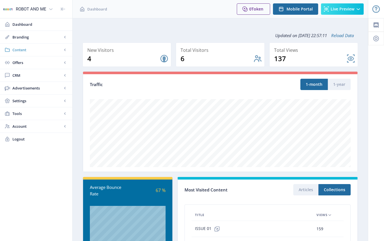
click at [64, 48] on rect at bounding box center [65, 50] width 6 height 6
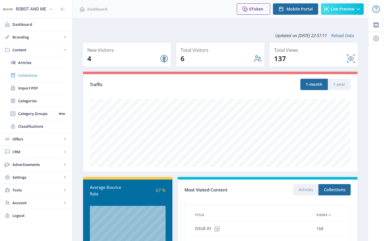
click at [28, 75] on span "Collections" at bounding box center [42, 75] width 49 height 6
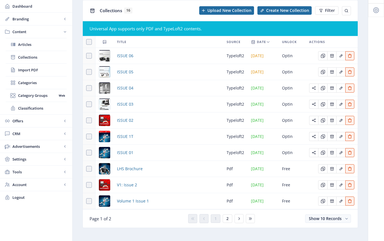
scroll to position [40, 0]
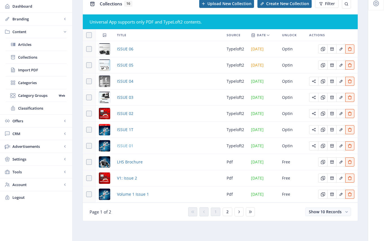
click at [121, 143] on span "ISSUE 01" at bounding box center [125, 145] width 16 height 7
click at [125, 112] on span "ISSUE 02" at bounding box center [125, 113] width 16 height 7
click at [125, 142] on span "ISSUE 01" at bounding box center [125, 145] width 16 height 7
click at [125, 94] on span "ISSUE 03" at bounding box center [125, 97] width 16 height 7
click at [124, 78] on span "ISSUE 04" at bounding box center [125, 81] width 16 height 7
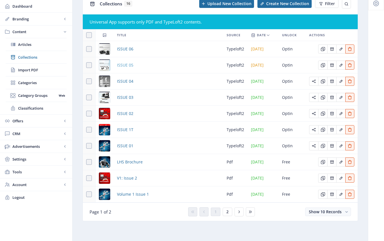
click at [130, 62] on span "ISSUE 05" at bounding box center [125, 65] width 16 height 7
click at [125, 46] on span "ISSUE 06" at bounding box center [125, 49] width 16 height 7
click at [238, 211] on icon at bounding box center [239, 211] width 5 height 5
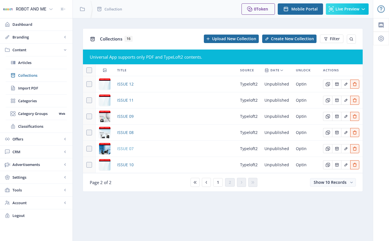
click at [124, 149] on span "ISSUE 07" at bounding box center [125, 148] width 16 height 7
click at [125, 133] on span "ISSUE 08" at bounding box center [125, 132] width 16 height 7
click at [122, 116] on span "ISSUE 09" at bounding box center [125, 116] width 16 height 7
click at [126, 133] on span "ISSUE 08" at bounding box center [125, 132] width 16 height 7
click at [126, 165] on span "ISSUE 10" at bounding box center [125, 164] width 16 height 7
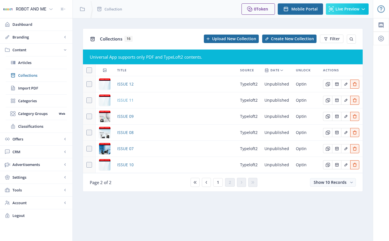
click at [126, 99] on span "ISSUE 11" at bounding box center [125, 100] width 16 height 7
click at [126, 84] on span "ISSUE 12" at bounding box center [125, 84] width 16 height 7
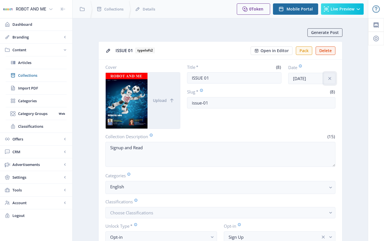
click at [331, 79] on icon "info" at bounding box center [330, 79] width 6 height 6
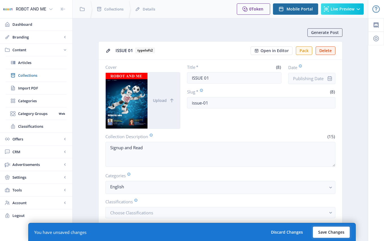
click at [332, 228] on button "Save Changes" at bounding box center [331, 231] width 37 height 11
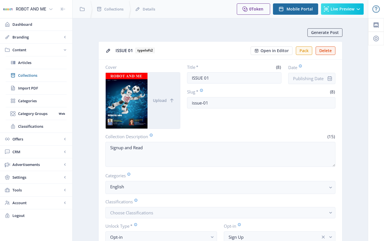
click at [329, 79] on icon "info" at bounding box center [330, 78] width 4 height 5
click at [312, 78] on input "Date" at bounding box center [311, 78] width 47 height 11
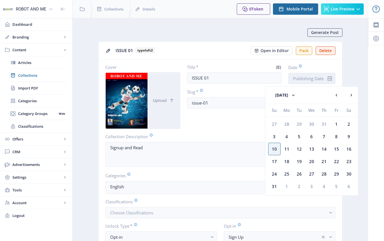
click at [313, 77] on input "Date" at bounding box center [311, 78] width 47 height 11
click at [293, 96] on button "August 2025" at bounding box center [286, 94] width 32 height 11
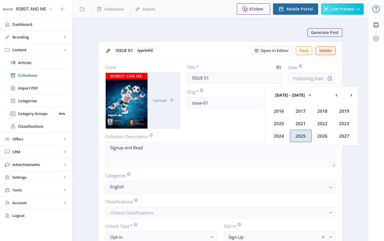
click at [301, 135] on div "2025" at bounding box center [301, 136] width 22 height 12
click at [280, 111] on div "Jan" at bounding box center [279, 111] width 22 height 12
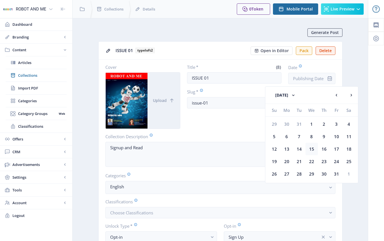
click at [313, 149] on div "15" at bounding box center [312, 149] width 12 height 12
type input "Jan 15, 2025"
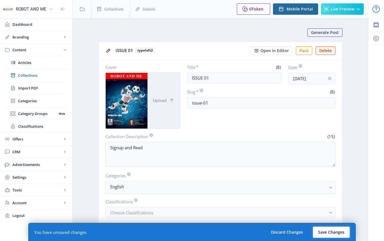
click at [330, 232] on button "Save Changes" at bounding box center [331, 231] width 37 height 11
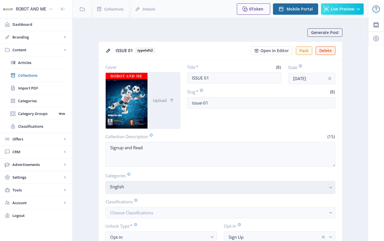
scroll to position [170, 0]
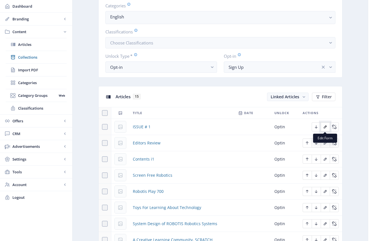
click at [325, 127] on icon "Edit page" at bounding box center [325, 126] width 5 height 5
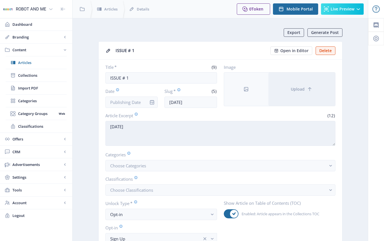
click at [134, 126] on textarea "January 2024" at bounding box center [220, 133] width 230 height 25
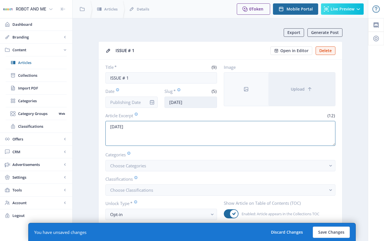
type textarea "January 2025"
drag, startPoint x: 182, startPoint y: 101, endPoint x: 178, endPoint y: 101, distance: 3.1
click at [178, 101] on input "jan24" at bounding box center [191, 101] width 53 height 11
type input "jan25"
click at [335, 233] on button "Save Changes" at bounding box center [331, 231] width 37 height 11
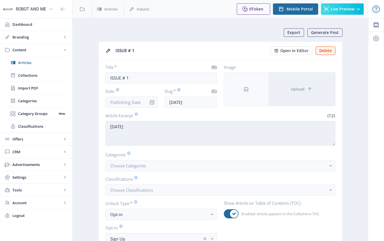
click at [143, 127] on textarea "January 2025" at bounding box center [220, 133] width 230 height 25
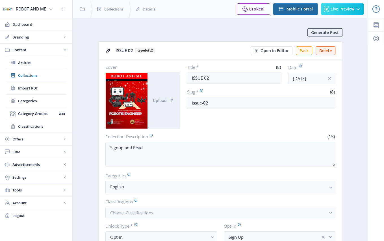
scroll to position [170, 0]
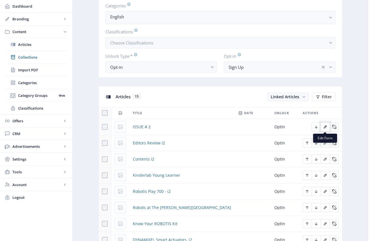
click at [325, 126] on icon "Edit page" at bounding box center [325, 126] width 5 height 5
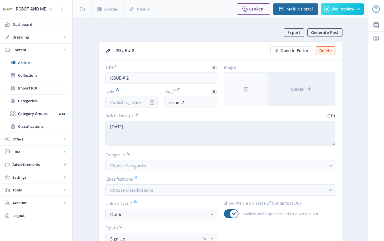
drag, startPoint x: 137, startPoint y: 127, endPoint x: 131, endPoint y: 127, distance: 5.4
click at [131, 127] on textarea "March 2024" at bounding box center [220, 133] width 230 height 25
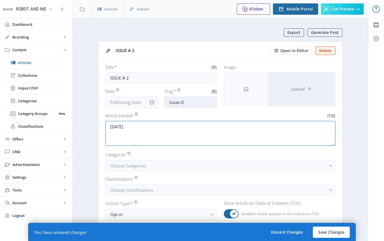
type textarea "March 2025"
drag, startPoint x: 187, startPoint y: 103, endPoint x: 165, endPoint y: 103, distance: 21.8
click at [165, 103] on input "issue-i2" at bounding box center [191, 101] width 53 height 11
click at [338, 231] on button "Save Changes" at bounding box center [331, 231] width 37 height 11
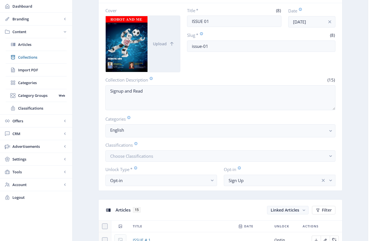
scroll to position [113, 0]
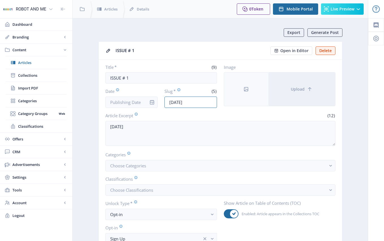
drag, startPoint x: 187, startPoint y: 103, endPoint x: 164, endPoint y: 103, distance: 23.5
click at [164, 103] on div "Date Slug * (5) jan25" at bounding box center [161, 98] width 112 height 20
paste input "issue-i2"
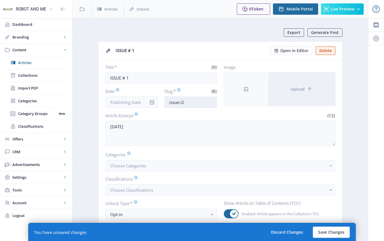
drag, startPoint x: 186, startPoint y: 103, endPoint x: 183, endPoint y: 103, distance: 3.4
click at [183, 103] on input "issue-i2" at bounding box center [191, 101] width 53 height 11
type input "issue-i1"
click at [327, 230] on button "Save Changes" at bounding box center [331, 231] width 37 height 11
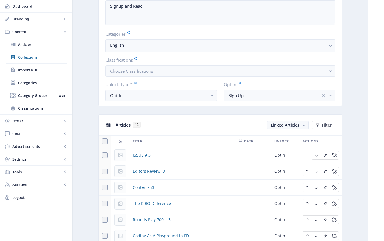
scroll to position [170, 0]
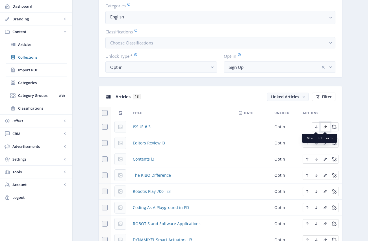
click at [326, 126] on icon "Edit page" at bounding box center [325, 126] width 3 height 3
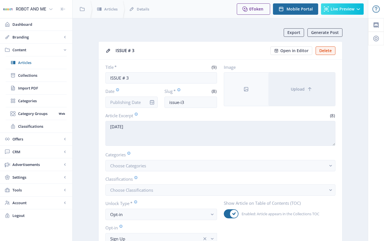
scroll to position [28, 0]
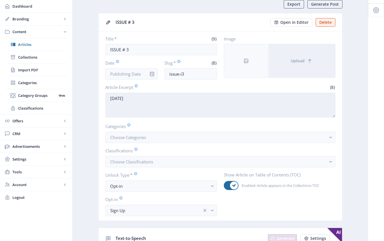
click at [128, 98] on textarea "[DATE]" at bounding box center [220, 104] width 230 height 25
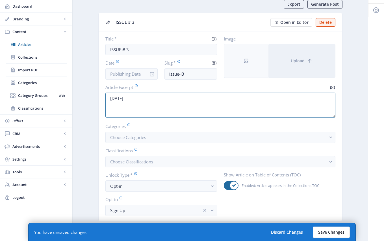
type textarea "[DATE]"
click at [333, 230] on button "Save Changes" at bounding box center [331, 231] width 37 height 11
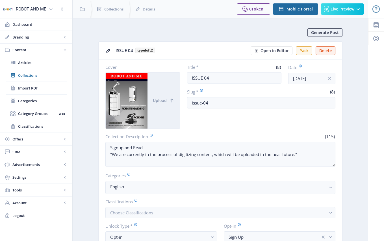
scroll to position [198, 0]
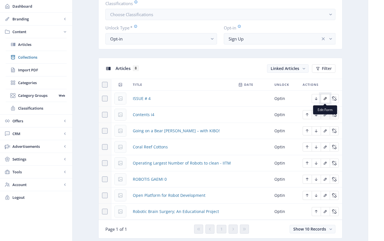
click at [326, 98] on icon "Edit page" at bounding box center [325, 98] width 3 height 3
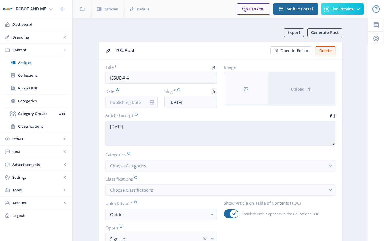
drag, startPoint x: 131, startPoint y: 126, endPoint x: 126, endPoint y: 127, distance: 4.8
click at [126, 127] on textarea "[DATE]" at bounding box center [220, 133] width 230 height 25
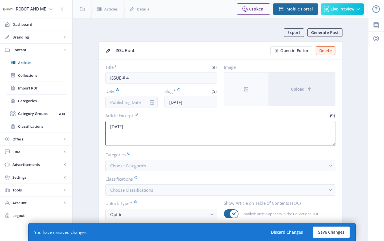
type textarea "[DATE]"
drag, startPoint x: 184, startPoint y: 102, endPoint x: 161, endPoint y: 102, distance: 22.9
click at [162, 102] on div "Date Slug * (5) jul24" at bounding box center [161, 98] width 112 height 20
paste input "issue-i2"
click at [182, 102] on input "issue-i2" at bounding box center [191, 101] width 53 height 11
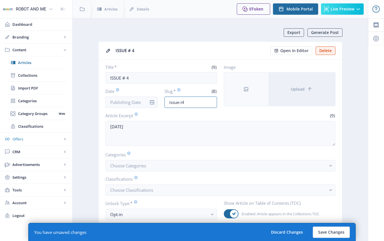
type input "issue-i4"
click at [340, 232] on button "Save Changes" at bounding box center [331, 231] width 37 height 11
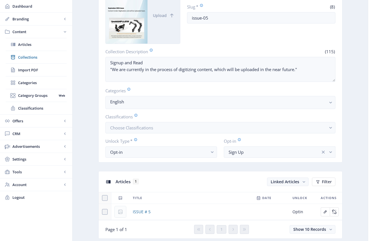
scroll to position [141, 0]
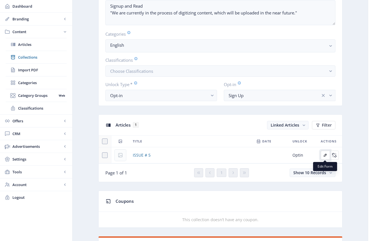
click at [324, 154] on icon "Edit page" at bounding box center [325, 155] width 5 height 5
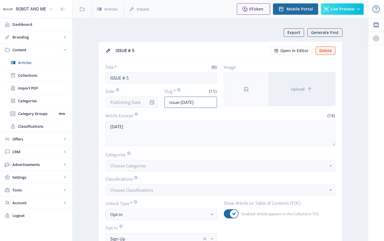
drag, startPoint x: 198, startPoint y: 100, endPoint x: 160, endPoint y: 102, distance: 38.2
click at [160, 102] on div "Date Slug * (11) issue-[DATE]" at bounding box center [161, 98] width 112 height 20
paste input "i"
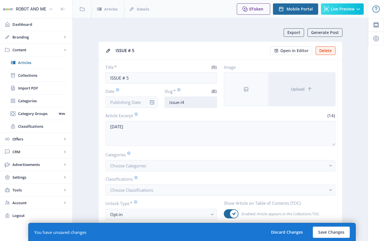
click at [183, 102] on input "issue-i4" at bounding box center [191, 101] width 53 height 11
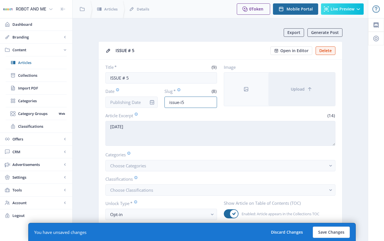
type input "issue-i5"
drag, startPoint x: 144, startPoint y: 126, endPoint x: 141, endPoint y: 126, distance: 3.1
click at [141, 126] on textarea "[DATE]" at bounding box center [220, 133] width 230 height 25
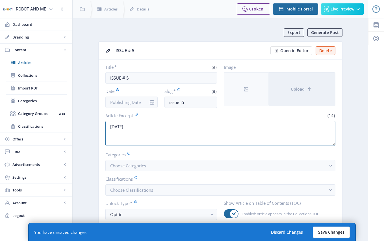
type textarea "[DATE]"
click at [337, 231] on button "Save Changes" at bounding box center [331, 231] width 37 height 11
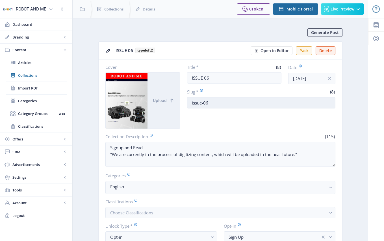
drag, startPoint x: 212, startPoint y: 102, endPoint x: 188, endPoint y: 101, distance: 23.8
click at [188, 101] on input "issue-06" at bounding box center [261, 102] width 148 height 11
paste input "i4"
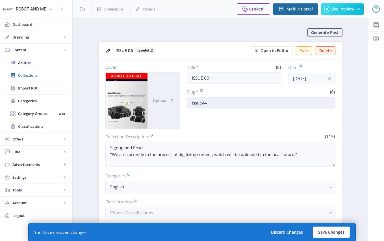
drag, startPoint x: 210, startPoint y: 103, endPoint x: 205, endPoint y: 103, distance: 5.1
click at [205, 103] on input "issue-i4" at bounding box center [261, 102] width 148 height 11
drag, startPoint x: 215, startPoint y: 103, endPoint x: 188, endPoint y: 103, distance: 27.4
click at [188, 103] on input "issue-i6" at bounding box center [261, 102] width 148 height 11
type input "issue-i6"
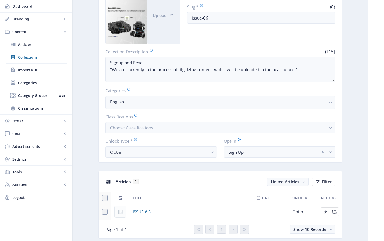
scroll to position [141, 0]
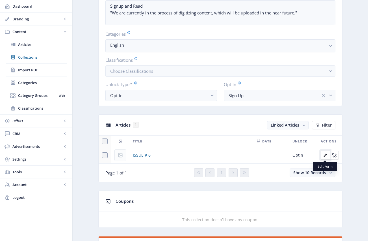
click at [324, 156] on icon "Edit page" at bounding box center [325, 155] width 3 height 3
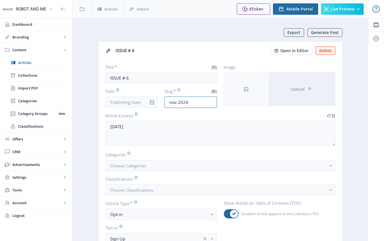
drag, startPoint x: 196, startPoint y: 103, endPoint x: 162, endPoint y: 103, distance: 33.9
click at [162, 103] on div "Date Slug * (8) nov-2024" at bounding box center [161, 98] width 112 height 20
paste input "issue-i6"
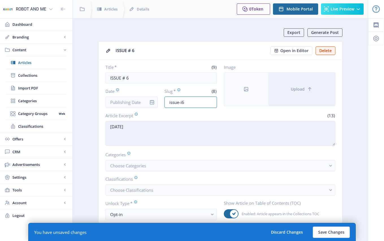
type input "issue-i6"
click at [140, 126] on textarea "November 2024" at bounding box center [220, 133] width 230 height 25
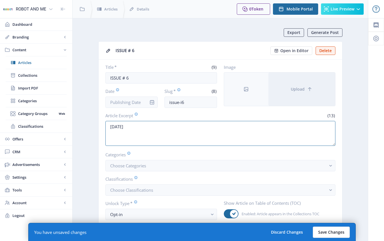
type textarea "November 2025"
click at [327, 230] on button "Save Changes" at bounding box center [331, 231] width 37 height 11
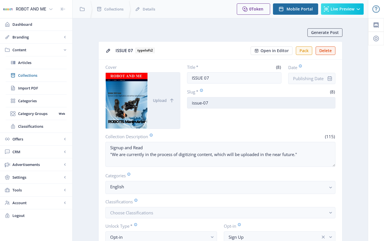
click at [213, 102] on input "issue-07" at bounding box center [261, 102] width 148 height 11
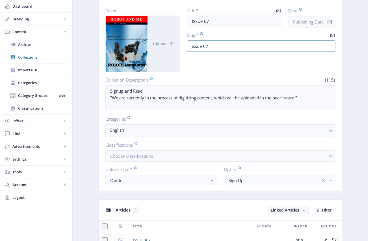
scroll to position [113, 0]
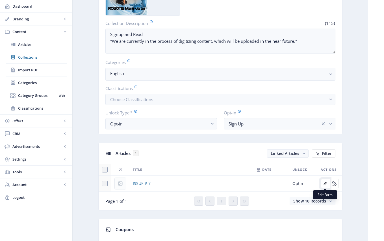
click at [327, 182] on icon "Edit page" at bounding box center [325, 183] width 3 height 3
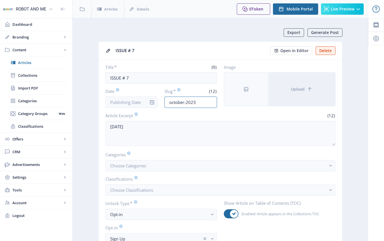
drag, startPoint x: 199, startPoint y: 102, endPoint x: 157, endPoint y: 102, distance: 41.9
click at [157, 102] on div "Date Slug * (12) october-2023" at bounding box center [161, 98] width 112 height 20
paste input "issue-i6"
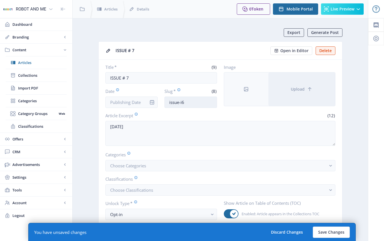
drag, startPoint x: 189, startPoint y: 102, endPoint x: 182, endPoint y: 102, distance: 6.5
click at [182, 102] on input "issue-i6" at bounding box center [191, 101] width 53 height 11
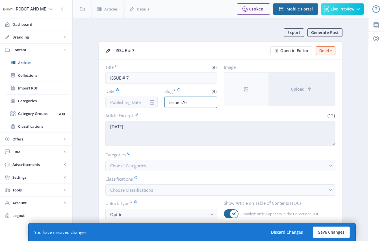
type input "issue-i76"
drag, startPoint x: 140, startPoint y: 126, endPoint x: 106, endPoint y: 126, distance: 33.4
click at [106, 126] on textarea "October 2023" at bounding box center [220, 133] width 230 height 25
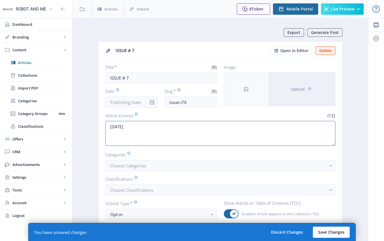
type textarea "January 2026"
click at [328, 231] on button "Save Changes" at bounding box center [331, 231] width 37 height 11
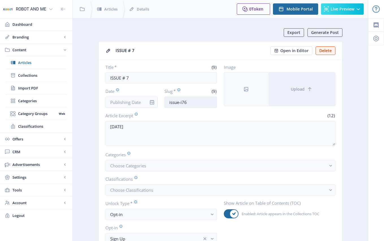
drag, startPoint x: 188, startPoint y: 101, endPoint x: 186, endPoint y: 102, distance: 3.0
click at [186, 102] on input "issue-i76" at bounding box center [191, 101] width 53 height 11
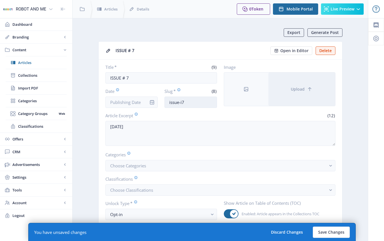
drag, startPoint x: 186, startPoint y: 103, endPoint x: 170, endPoint y: 105, distance: 16.6
click at [183, 103] on input "issue-i7" at bounding box center [191, 101] width 53 height 11
drag, startPoint x: 170, startPoint y: 105, endPoint x: 161, endPoint y: 107, distance: 8.9
click at [161, 107] on div "Date Slug * (8) issue-i7" at bounding box center [161, 98] width 112 height 20
click at [184, 103] on input "issue-i7" at bounding box center [191, 101] width 53 height 11
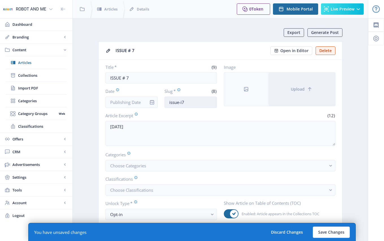
drag, startPoint x: 194, startPoint y: 103, endPoint x: 167, endPoint y: 102, distance: 26.3
click at [167, 102] on input "issue-i7" at bounding box center [191, 101] width 53 height 11
type input "issue-i7"
click at [339, 232] on button "Save Changes" at bounding box center [331, 231] width 37 height 11
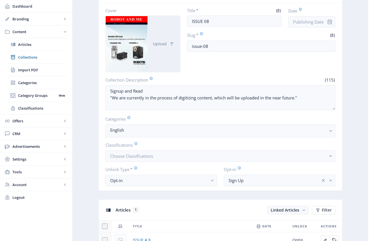
scroll to position [113, 0]
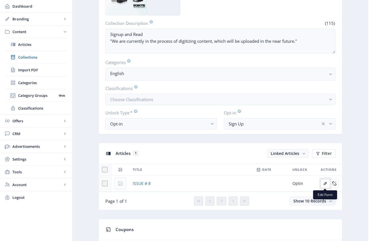
click at [326, 184] on icon "Edit page" at bounding box center [325, 183] width 5 height 5
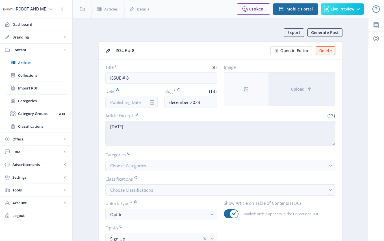
click at [140, 127] on textarea "[DATE]" at bounding box center [220, 133] width 230 height 25
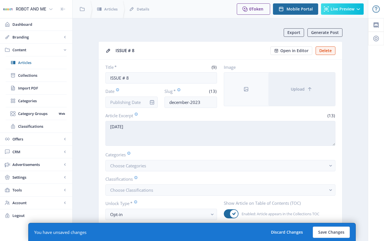
drag, startPoint x: 130, startPoint y: 126, endPoint x: 109, endPoint y: 128, distance: 21.0
click at [109, 128] on textarea "[DATE]" at bounding box center [220, 133] width 230 height 25
click at [146, 127] on textarea "February 2026" at bounding box center [220, 133] width 230 height 25
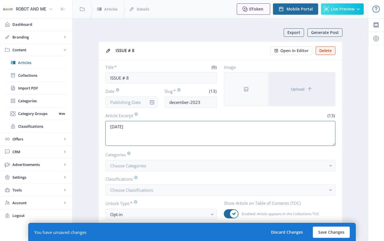
type textarea "February 2026"
drag, startPoint x: 202, startPoint y: 101, endPoint x: 166, endPoint y: 102, distance: 35.9
click at [166, 102] on input "december-2023" at bounding box center [191, 101] width 53 height 11
paste input "issue-i7"
type input "issue-i8"
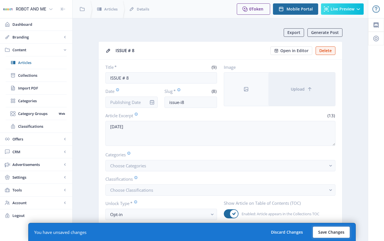
click at [322, 229] on button "Save Changes" at bounding box center [331, 231] width 37 height 11
click at [326, 231] on button "Save Changes" at bounding box center [331, 231] width 37 height 11
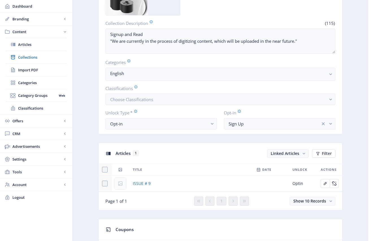
scroll to position [198, 0]
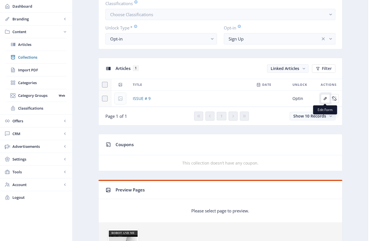
click at [327, 99] on icon "Edit page" at bounding box center [325, 98] width 5 height 5
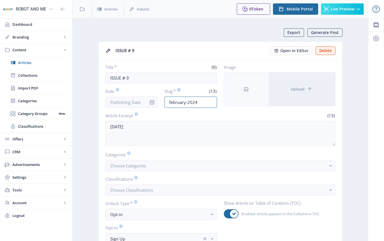
drag, startPoint x: 202, startPoint y: 103, endPoint x: 163, endPoint y: 103, distance: 39.0
click at [163, 103] on div "Date Slug * (13) february-2024" at bounding box center [161, 98] width 112 height 20
paste input "issue-i8"
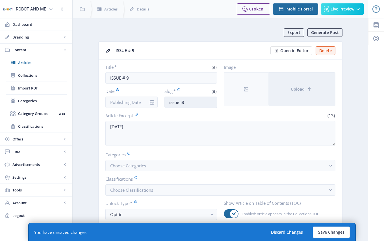
drag, startPoint x: 186, startPoint y: 102, endPoint x: 182, endPoint y: 102, distance: 3.4
click at [182, 102] on input "issue-i8" at bounding box center [191, 101] width 53 height 11
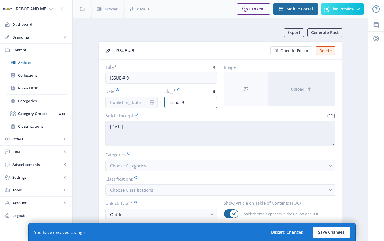
type input "issue-i9"
click at [149, 126] on textarea "[DATE]" at bounding box center [220, 133] width 230 height 25
click at [139, 127] on textarea "[DATE]" at bounding box center [220, 133] width 230 height 25
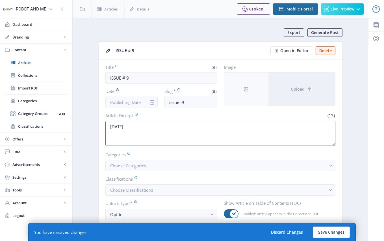
drag, startPoint x: 139, startPoint y: 127, endPoint x: 102, endPoint y: 125, distance: 37.4
click at [102, 125] on nb-card-body "Title * (9) ISSUE # 9 Date Slug * (8) issue-i9 Image Upload Article Excerpt (13…" at bounding box center [221, 154] width 244 height 189
type textarea "[DATE]"
click at [329, 231] on button "Save Changes" at bounding box center [331, 231] width 37 height 11
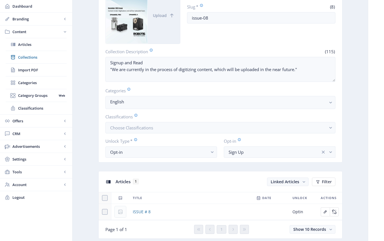
scroll to position [113, 0]
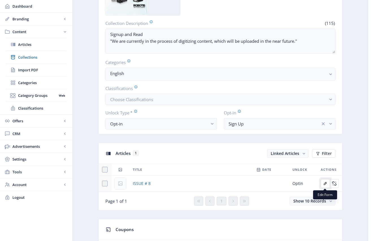
click at [324, 184] on icon "Edit page" at bounding box center [325, 183] width 3 height 3
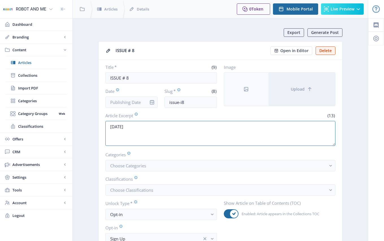
drag, startPoint x: 128, startPoint y: 126, endPoint x: 105, endPoint y: 126, distance: 23.2
click at [105, 126] on nb-card-body "Title * (9) ISSUE # 8 Date Slug * (8) issue-i8 Image Upload Article Excerpt (13…" at bounding box center [221, 154] width 244 height 189
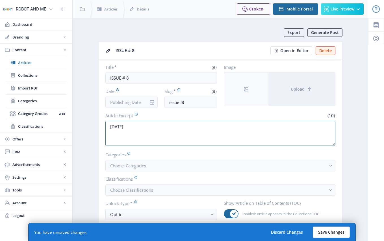
type textarea "March 2026"
click at [327, 230] on button "Save Changes" at bounding box center [331, 231] width 37 height 11
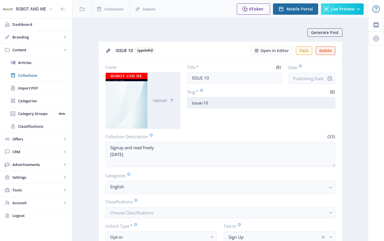
scroll to position [57, 0]
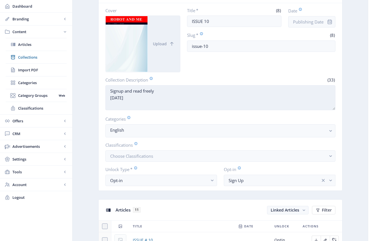
drag, startPoint x: 134, startPoint y: 97, endPoint x: 111, endPoint y: 97, distance: 23.2
click at [111, 97] on textarea "Signup and read freely [DATE]" at bounding box center [220, 97] width 230 height 25
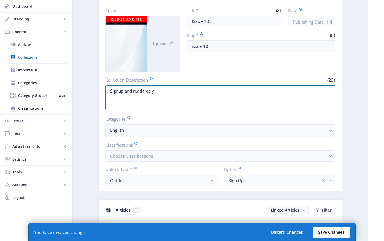
type textarea "Signup and read freely"
click at [331, 230] on button "Save Changes" at bounding box center [331, 231] width 37 height 11
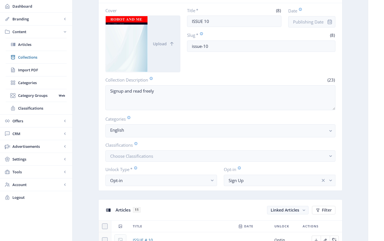
scroll to position [170, 0]
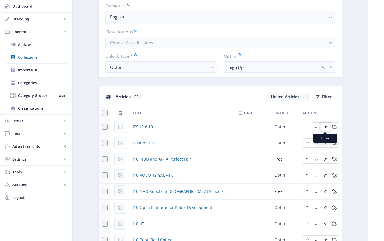
click at [325, 127] on icon "Edit page" at bounding box center [325, 126] width 5 height 5
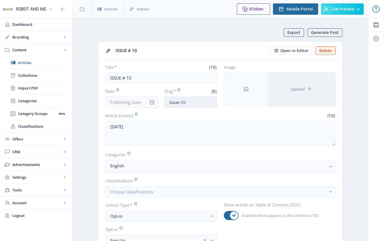
drag, startPoint x: 191, startPoint y: 103, endPoint x: 165, endPoint y: 103, distance: 26.0
click at [165, 103] on input "issue-10" at bounding box center [191, 101] width 53 height 11
paste input "text"
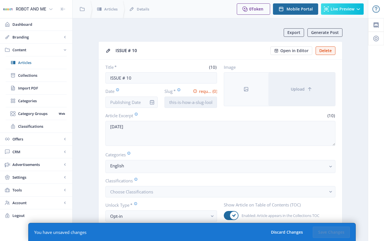
click at [183, 105] on input "Slug *" at bounding box center [191, 101] width 53 height 11
paste input "issue-i10"
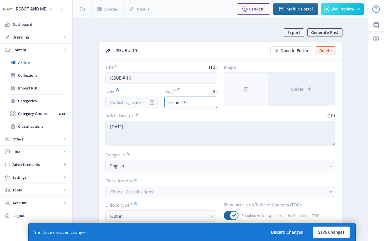
type input "issue-i10"
click at [134, 126] on textarea "April 2024" at bounding box center [220, 133] width 230 height 25
click at [128, 128] on textarea "April 2024" at bounding box center [220, 133] width 230 height 25
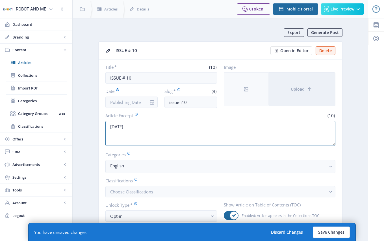
drag, startPoint x: 120, startPoint y: 127, endPoint x: 102, endPoint y: 127, distance: 17.8
click at [102, 127] on nb-card-body "Title * (10) ISSUE # 10 Date Slug * (9) issue-i10 Image Upload Article Excerpt …" at bounding box center [221, 155] width 244 height 191
type textarea "July 2026"
click at [334, 231] on button "Save Changes" at bounding box center [331, 231] width 37 height 11
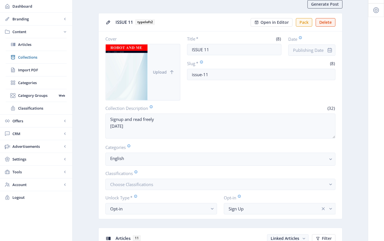
scroll to position [57, 0]
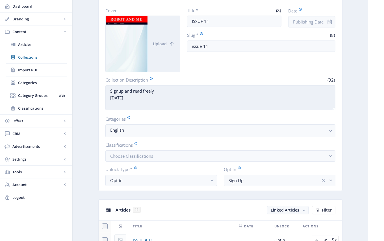
drag, startPoint x: 132, startPoint y: 97, endPoint x: 110, endPoint y: 98, distance: 22.4
click at [110, 98] on textarea "Signup and read freely [DATE]" at bounding box center [220, 97] width 230 height 25
click at [117, 99] on textarea "Signup and read freely [DATE]" at bounding box center [220, 97] width 230 height 25
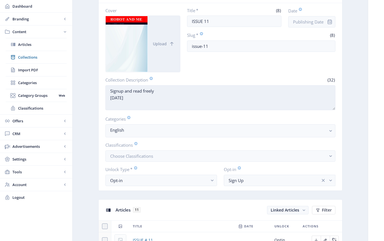
click at [116, 98] on textarea "Signup and read freely [DATE]" at bounding box center [220, 97] width 230 height 25
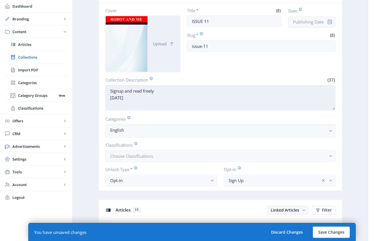
drag, startPoint x: 143, startPoint y: 98, endPoint x: 107, endPoint y: 99, distance: 35.9
click at [107, 99] on textarea "Signup and read freely [DATE]" at bounding box center [220, 97] width 230 height 25
drag, startPoint x: 146, startPoint y: 98, endPoint x: 109, endPoint y: 98, distance: 37.0
click at [109, 98] on textarea "Signup and read freely September 2024" at bounding box center [220, 97] width 230 height 25
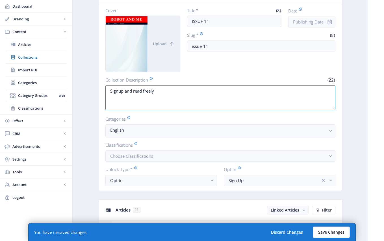
type textarea "Signup and read freely"
click at [332, 231] on button "Save Changes" at bounding box center [331, 231] width 37 height 11
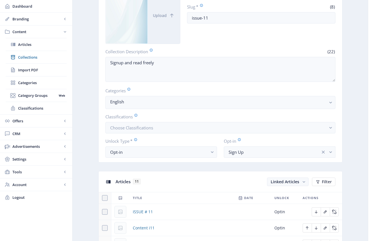
scroll to position [141, 0]
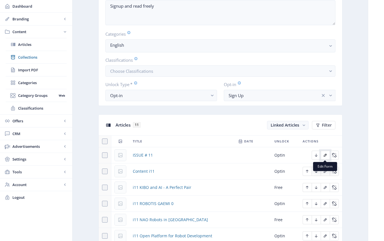
click at [326, 155] on icon "Edit page" at bounding box center [325, 155] width 3 height 3
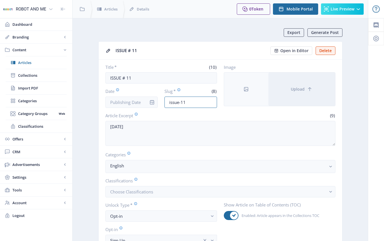
drag, startPoint x: 190, startPoint y: 103, endPoint x: 159, endPoint y: 99, distance: 31.0
click at [159, 99] on div "Date Slug * (8) issue-11" at bounding box center [161, 98] width 112 height 20
paste input "i10"
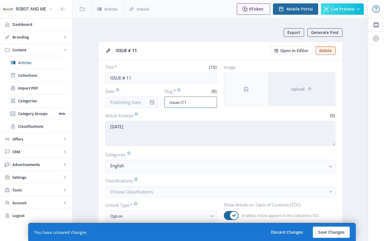
type input "issue-i11"
drag, startPoint x: 132, startPoint y: 126, endPoint x: 128, endPoint y: 127, distance: 4.1
click at [128, 127] on textarea "June 2024" at bounding box center [220, 133] width 230 height 25
drag, startPoint x: 119, startPoint y: 126, endPoint x: 110, endPoint y: 128, distance: 9.2
click at [110, 128] on textarea "June 2026" at bounding box center [220, 133] width 230 height 25
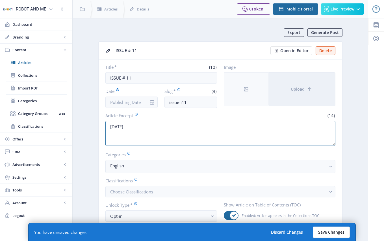
type textarea "September 2026"
click at [329, 232] on button "Save Changes" at bounding box center [331, 231] width 37 height 11
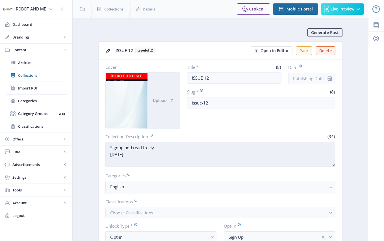
click at [122, 154] on textarea "Signup and read freely August 2024" at bounding box center [220, 154] width 230 height 25
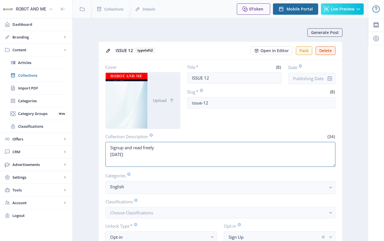
drag, startPoint x: 139, startPoint y: 156, endPoint x: 100, endPoint y: 155, distance: 38.8
click at [100, 155] on nb-card-body "Cover Upload Title * (8) ISSUE 12 Date Slug * (8) issue-12 Collection Descripti…" at bounding box center [221, 153] width 244 height 187
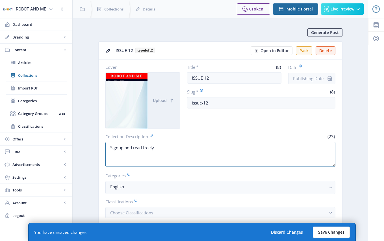
type textarea "Signup and read freely"
click at [329, 228] on button "Save Changes" at bounding box center [331, 231] width 37 height 11
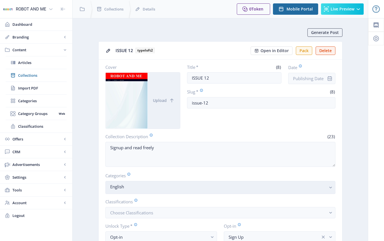
scroll to position [85, 0]
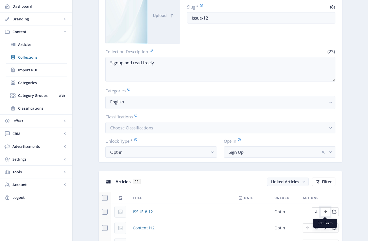
click at [325, 211] on icon "Edit page" at bounding box center [325, 211] width 3 height 3
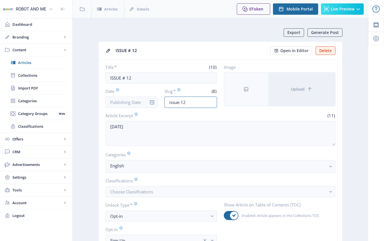
drag, startPoint x: 189, startPoint y: 103, endPoint x: 159, endPoint y: 103, distance: 30.0
click at [159, 103] on div "Date Slug * (8) issue-12" at bounding box center [161, 98] width 112 height 20
paste input "i"
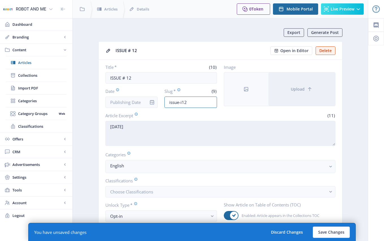
type input "issue-i12"
drag, startPoint x: 136, startPoint y: 126, endPoint x: 110, endPoint y: 125, distance: 26.1
click at [110, 125] on textarea "[DATE]" at bounding box center [220, 133] width 230 height 25
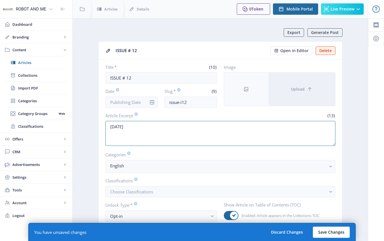
type textarea "[DATE]"
click at [327, 229] on button "Save Changes" at bounding box center [331, 231] width 37 height 11
